Goal: Task Accomplishment & Management: Complete application form

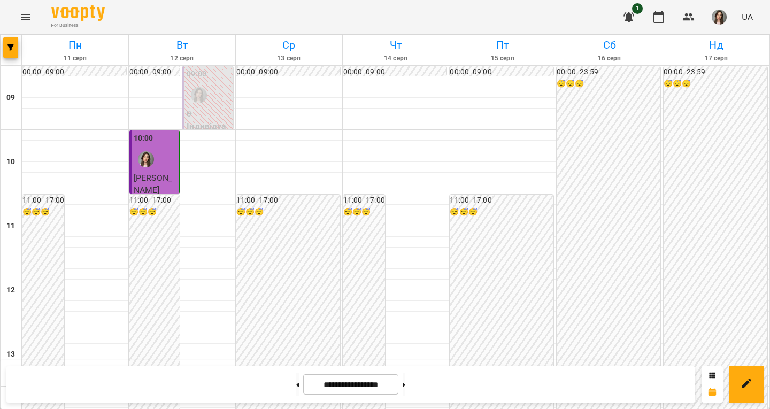
scroll to position [360, 0]
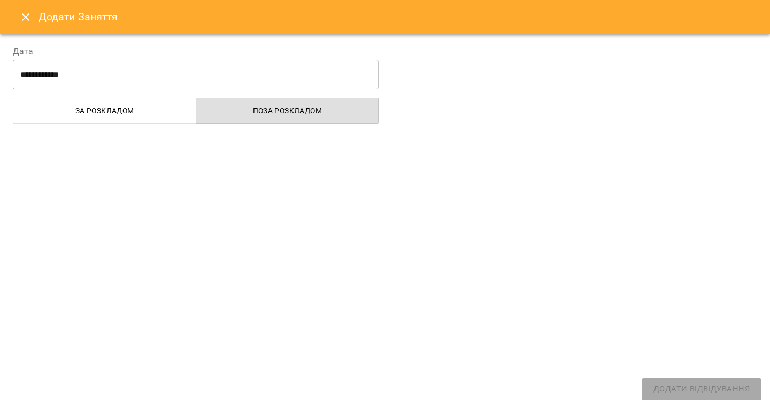
select select "**********"
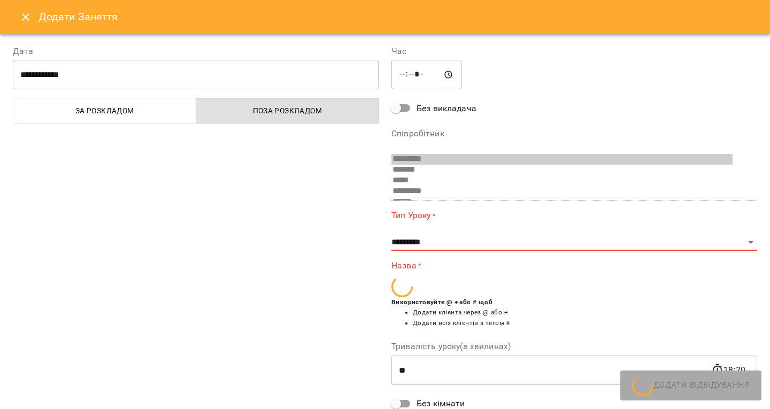
scroll to position [60, 0]
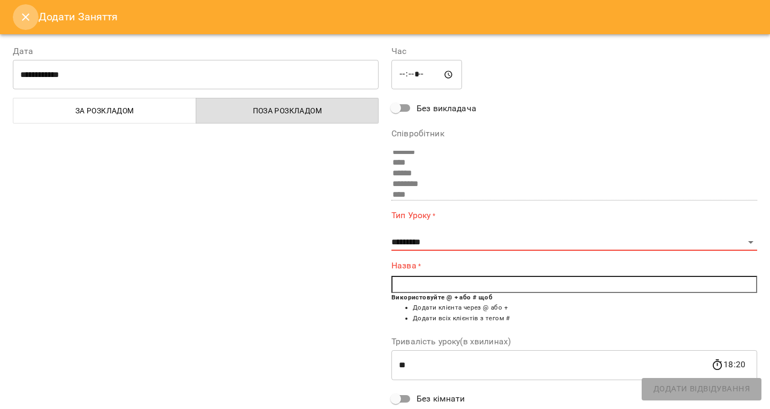
click at [23, 21] on icon "Close" at bounding box center [25, 17] width 13 height 13
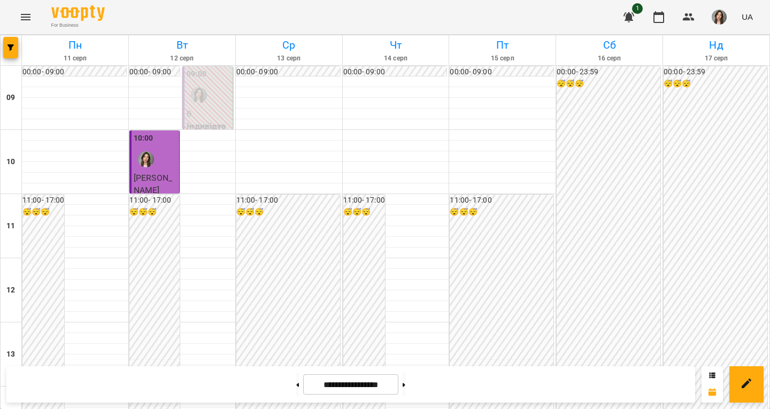
scroll to position [0, 0]
click at [629, 19] on icon "button" at bounding box center [629, 17] width 11 height 10
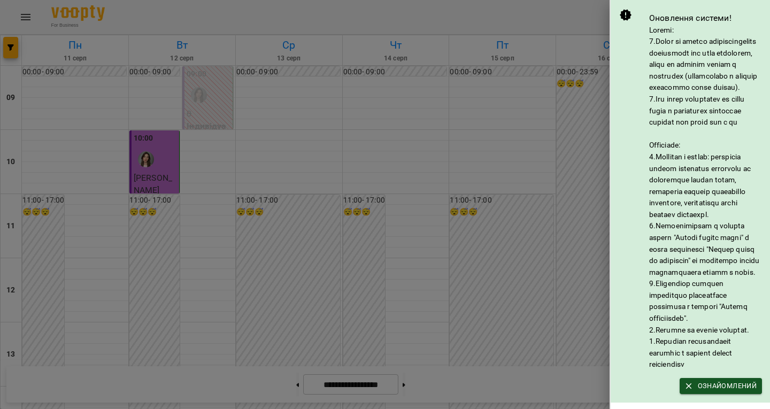
click at [574, 26] on div at bounding box center [385, 204] width 770 height 409
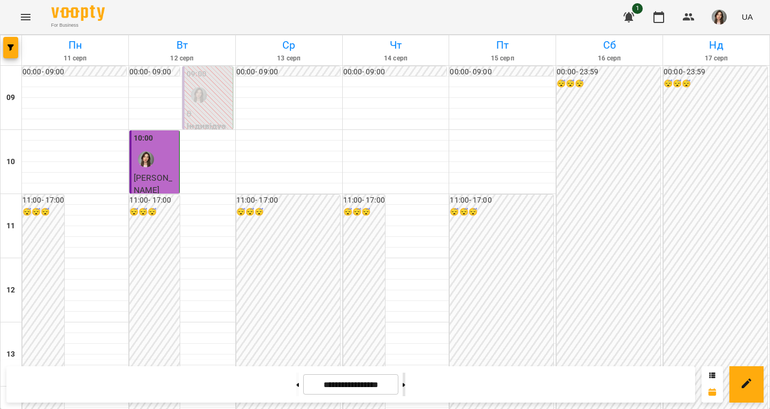
click at [405, 389] on button at bounding box center [404, 385] width 3 height 24
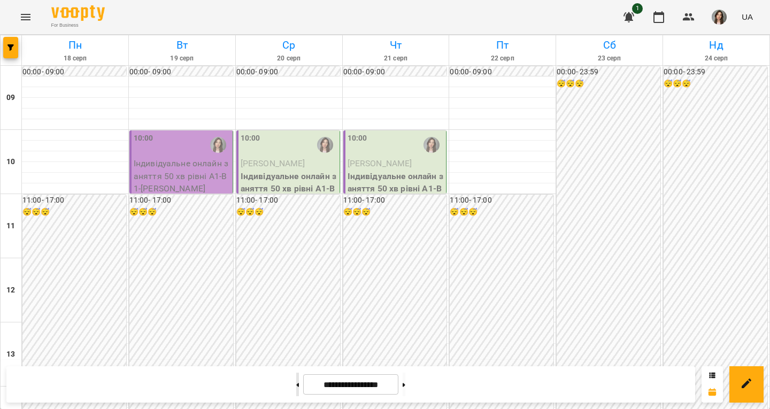
click at [296, 383] on button at bounding box center [297, 385] width 3 height 24
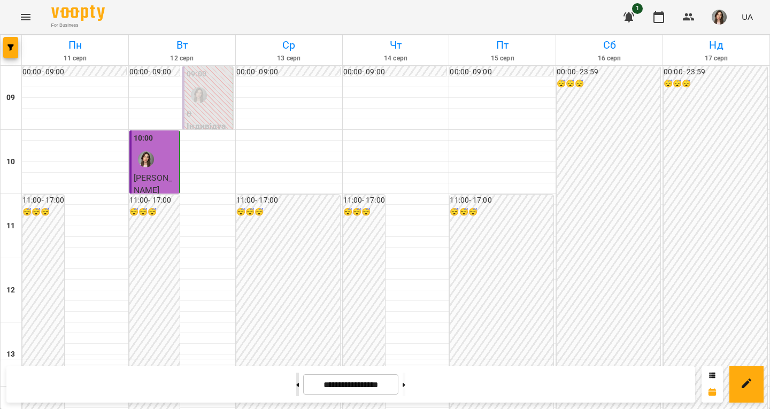
click at [296, 380] on button at bounding box center [297, 385] width 3 height 24
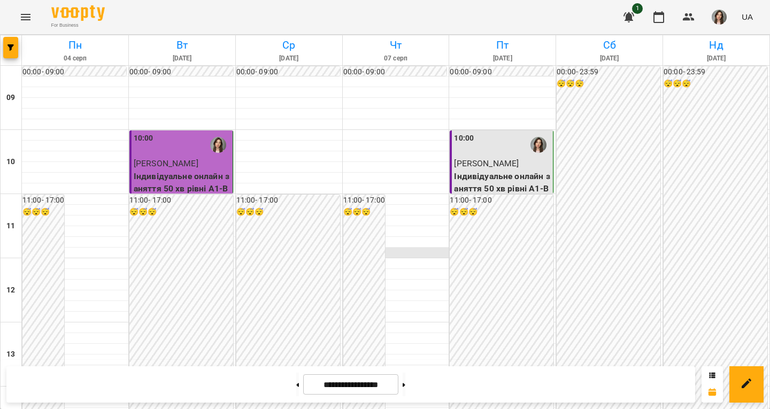
scroll to position [462, 0]
click at [296, 387] on button at bounding box center [297, 385] width 3 height 24
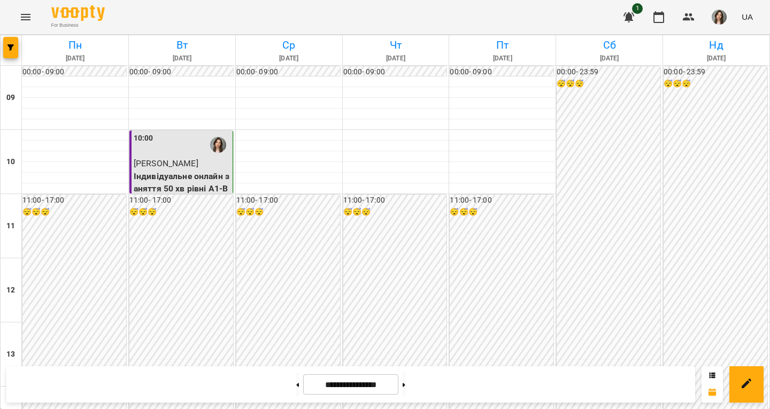
scroll to position [0, 0]
click at [405, 376] on button at bounding box center [404, 385] width 3 height 24
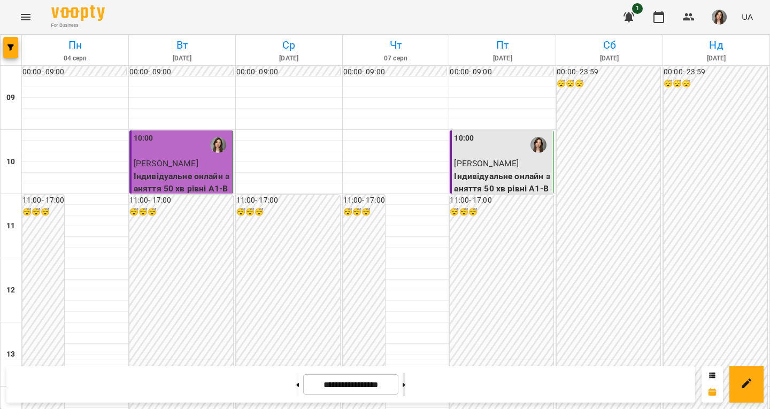
click at [405, 376] on button at bounding box center [404, 385] width 3 height 24
type input "**********"
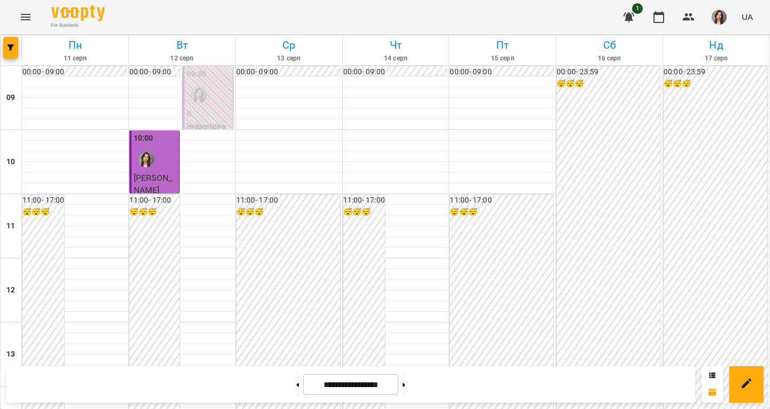
scroll to position [528, 0]
